Goal: Browse casually

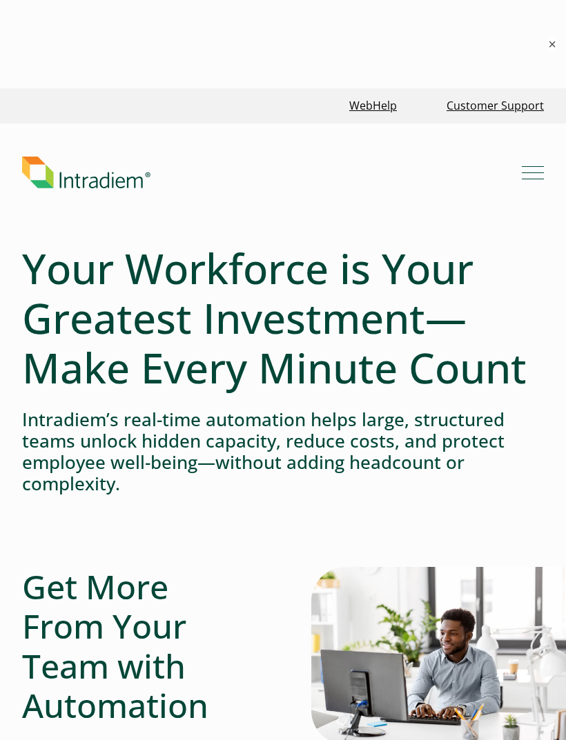
click at [546, 48] on button "×" at bounding box center [552, 44] width 14 height 14
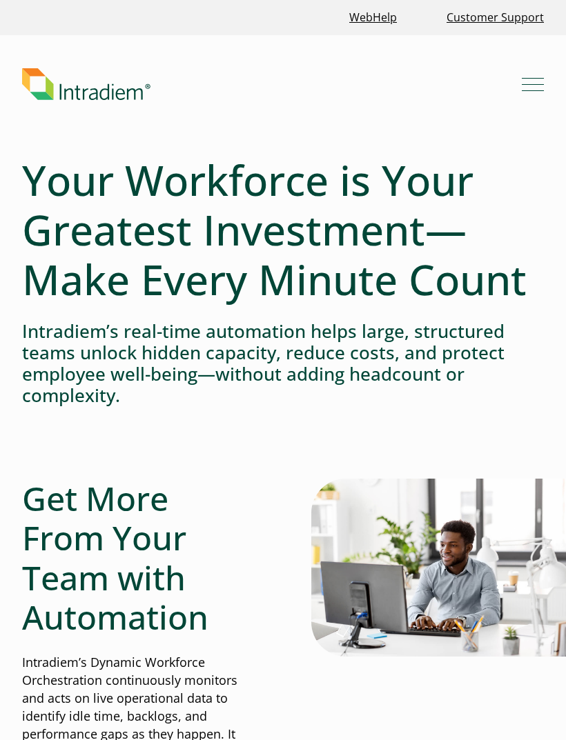
click at [322, 121] on header "Menu What We Do Platform Who We Serve Resources Blog Events & Webinars News Suc…" at bounding box center [283, 95] width 566 height 120
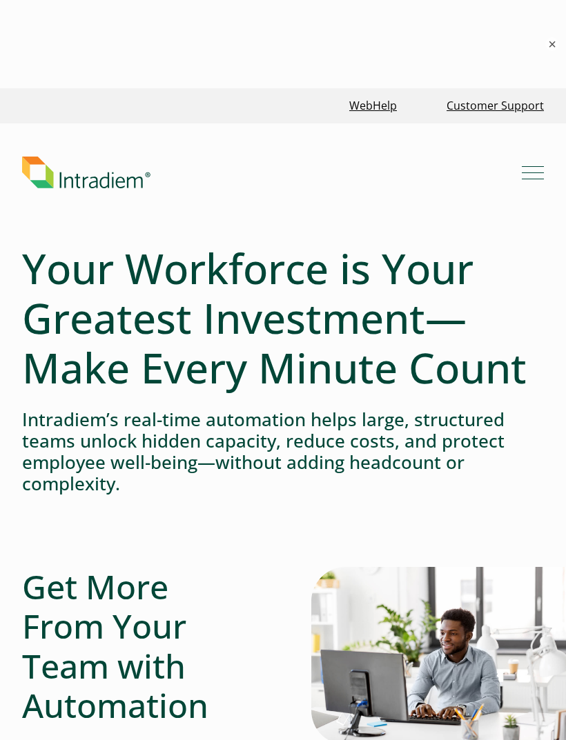
click at [556, 41] on button "×" at bounding box center [552, 44] width 14 height 14
click at [559, 41] on button "×" at bounding box center [552, 44] width 14 height 14
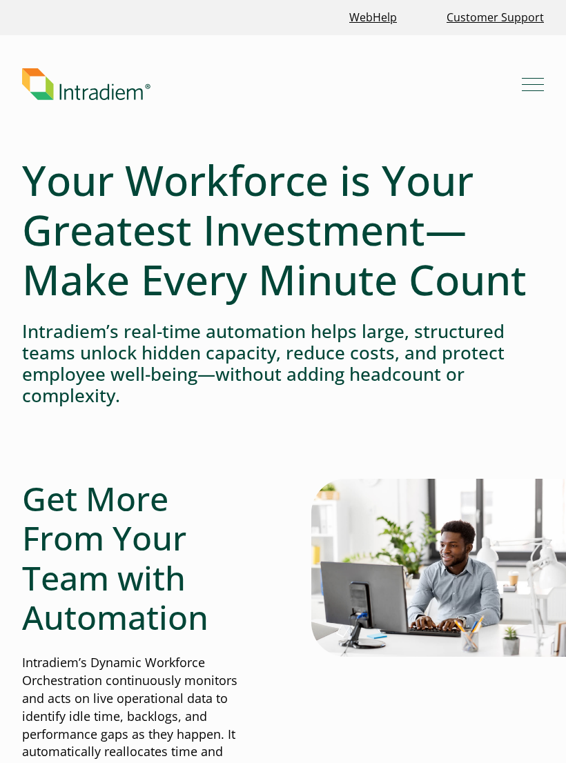
click at [461, 96] on link "Link to homepage of Intradiem" at bounding box center [272, 84] width 500 height 32
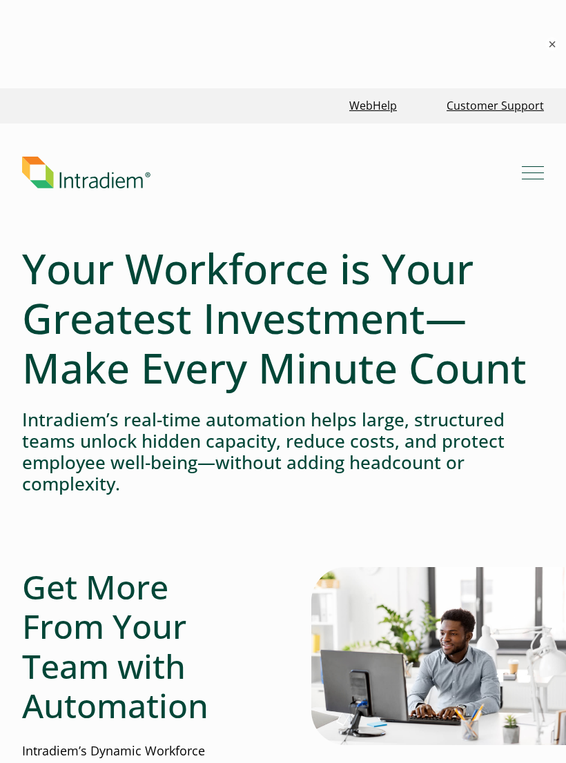
click at [550, 48] on button "×" at bounding box center [552, 44] width 14 height 14
